Goal: Navigation & Orientation: Go to known website

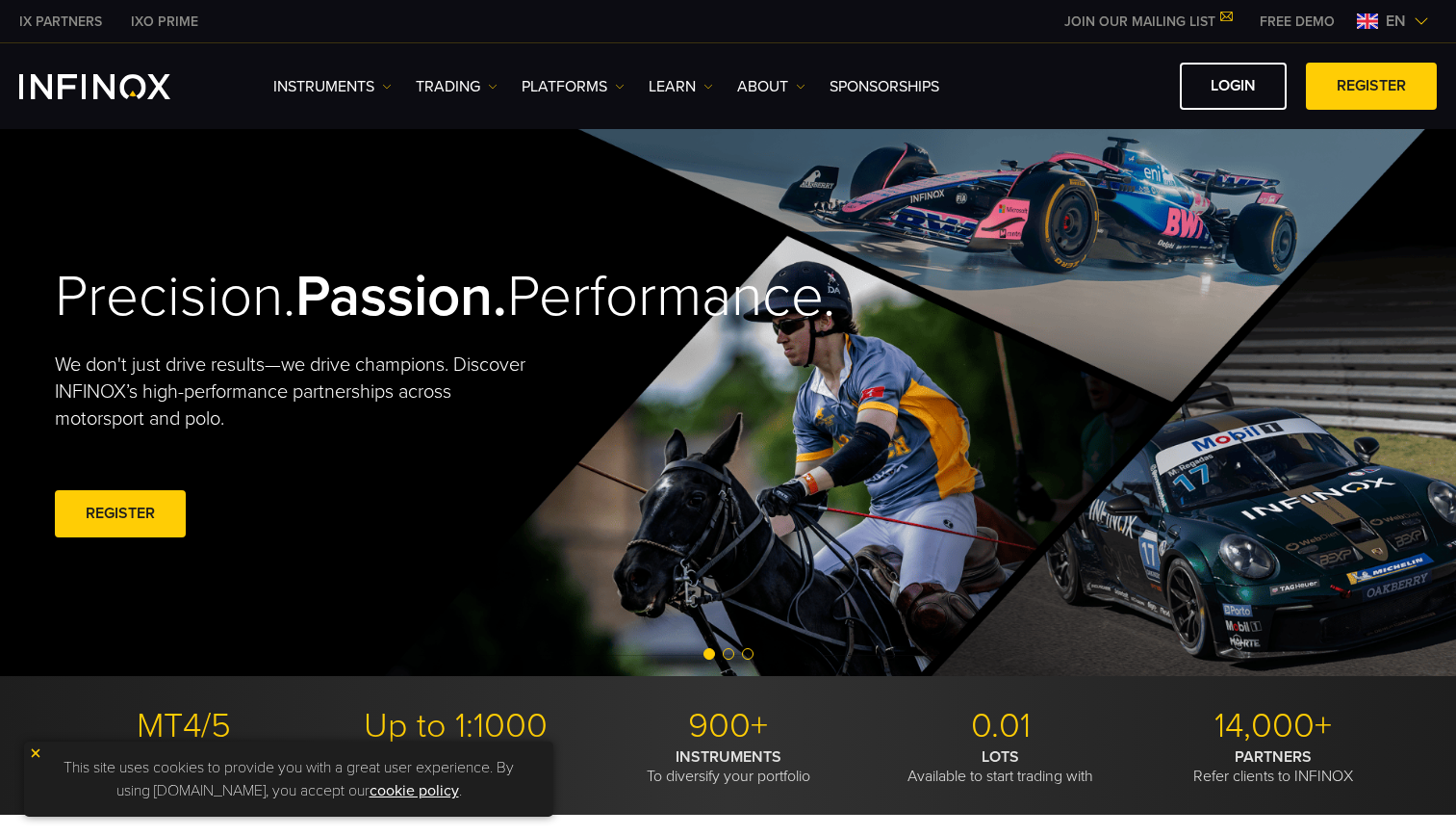
click at [1422, 19] on img at bounding box center [1422, 21] width 16 height 16
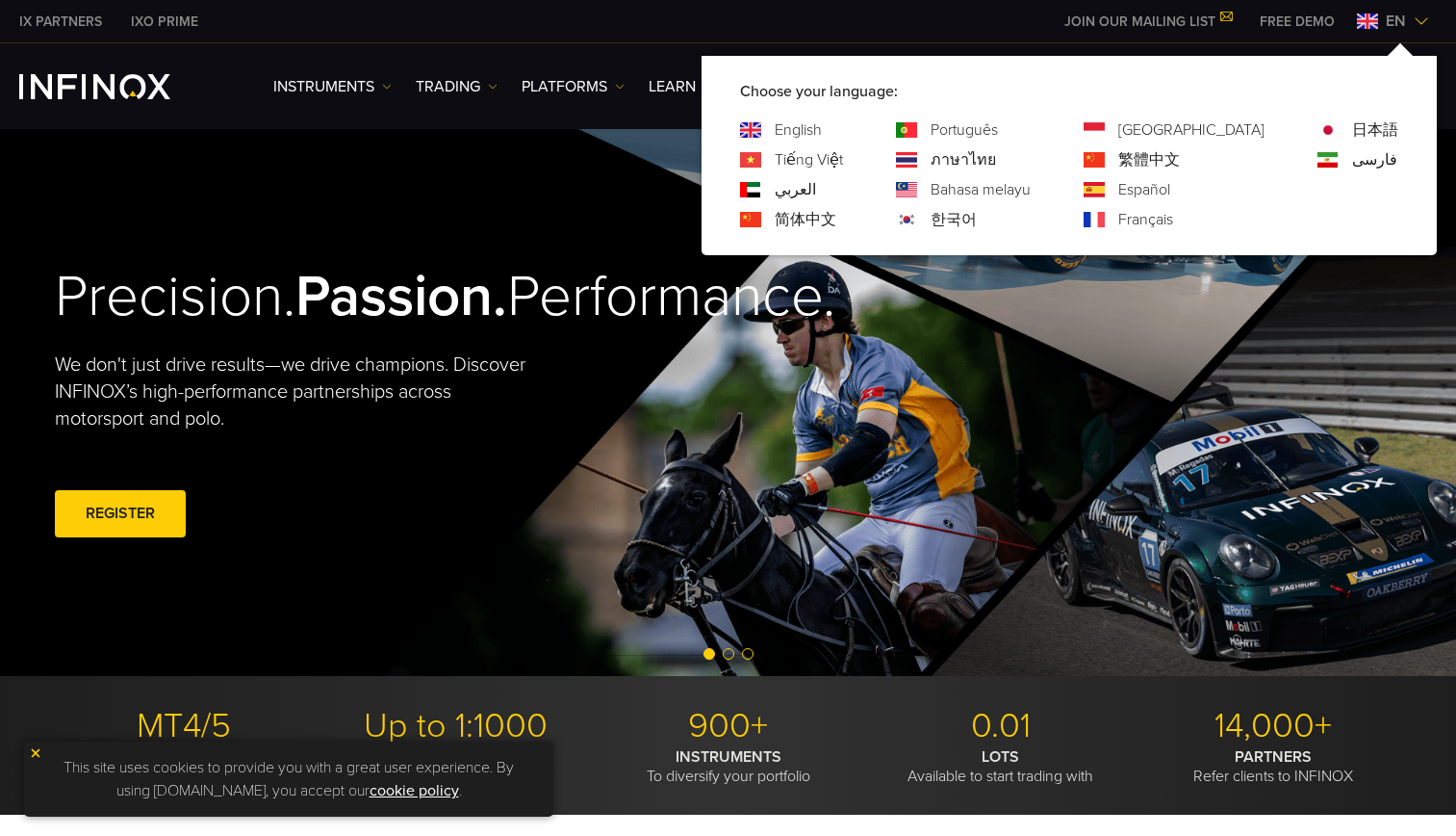
click at [1383, 123] on link "日本語" at bounding box center [1375, 131] width 46 height 23
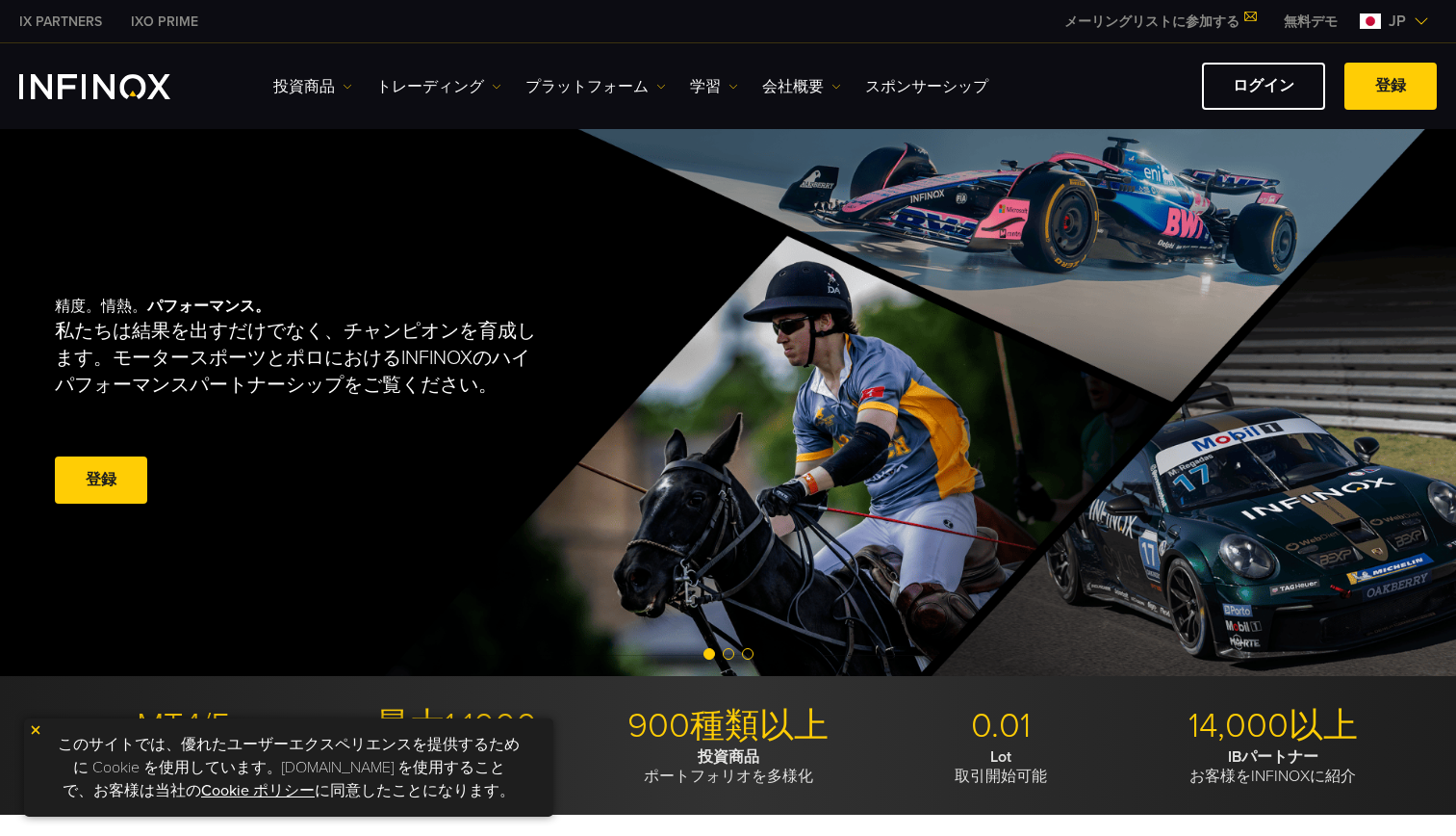
click at [668, 441] on div "精度。情熱。 パフォーマンス。 私たちは結果を出すだけでなく、チャンピオンを育成します。モータースポーツとポロにおけるINFINOXのハイパフォーマンスパート…" at bounding box center [728, 401] width 1386 height 547
